Goal: Task Accomplishment & Management: Manage account settings

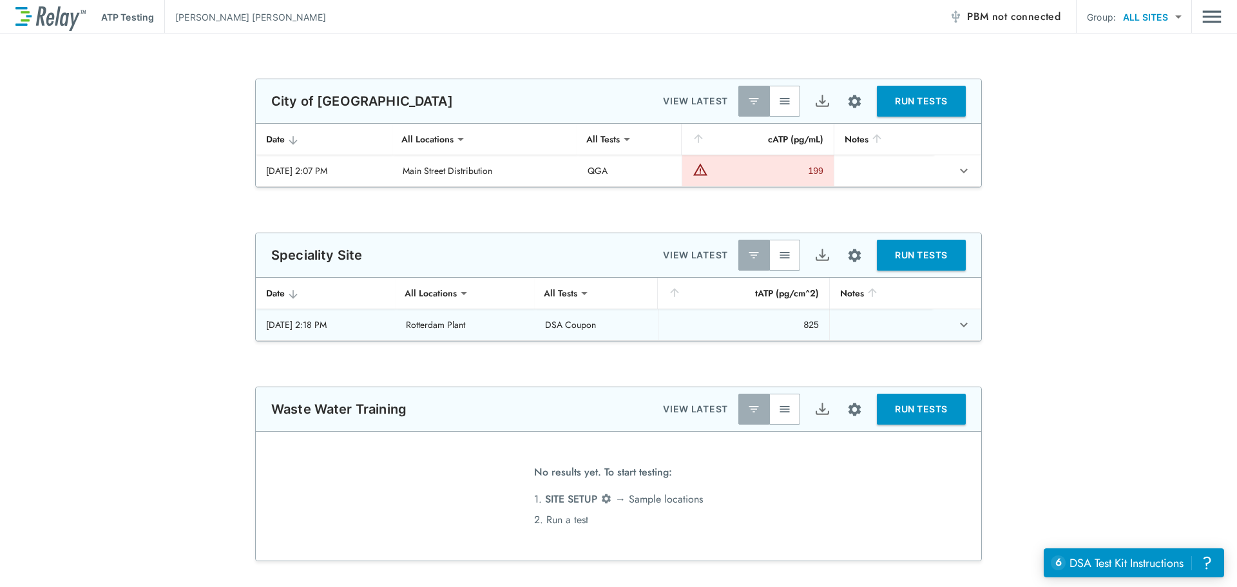
type input "**********"
type input "***"
type input "**********"
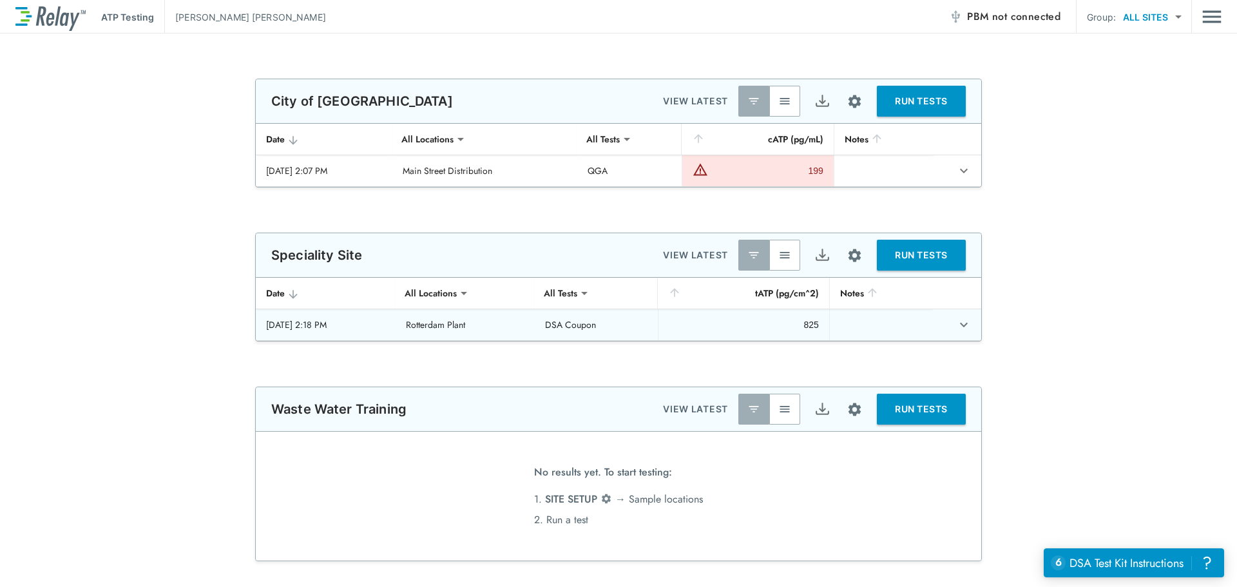
type input "*****"
